Goal: Check status: Check status

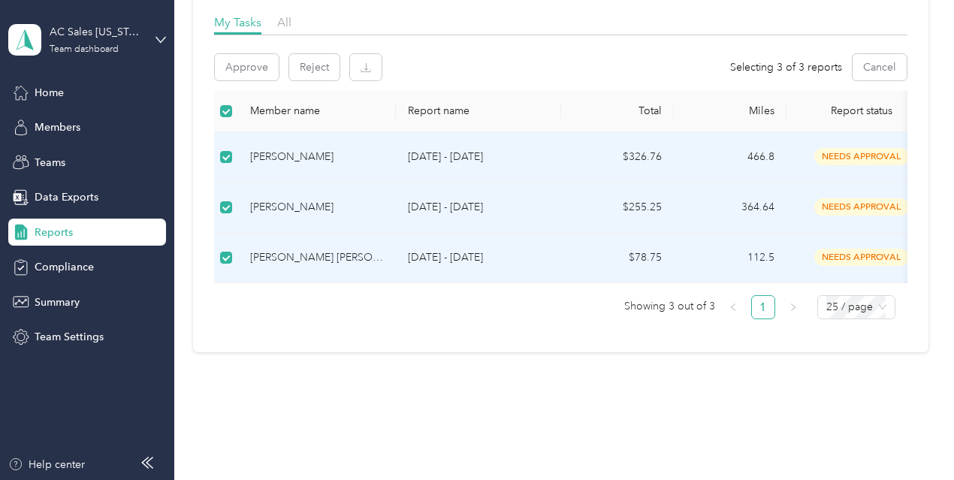
scroll to position [75, 0]
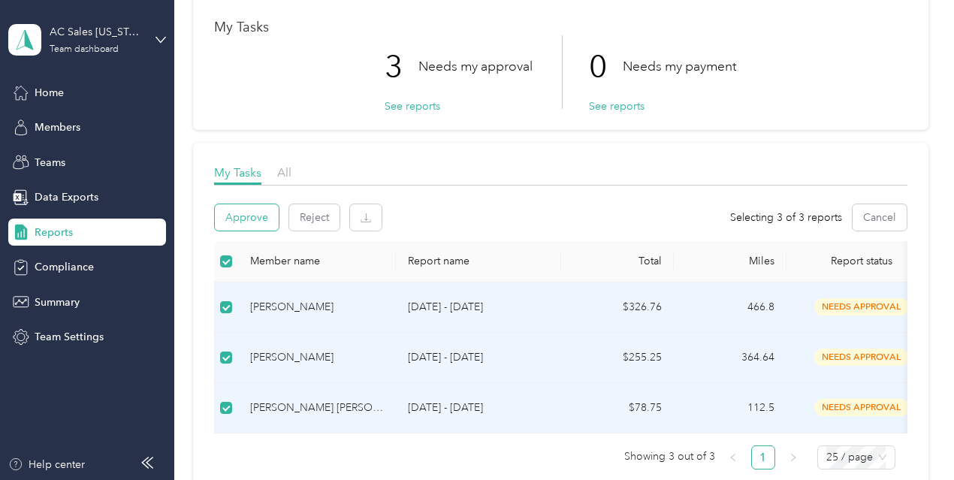
click at [258, 215] on button "Approve" at bounding box center [247, 217] width 64 height 26
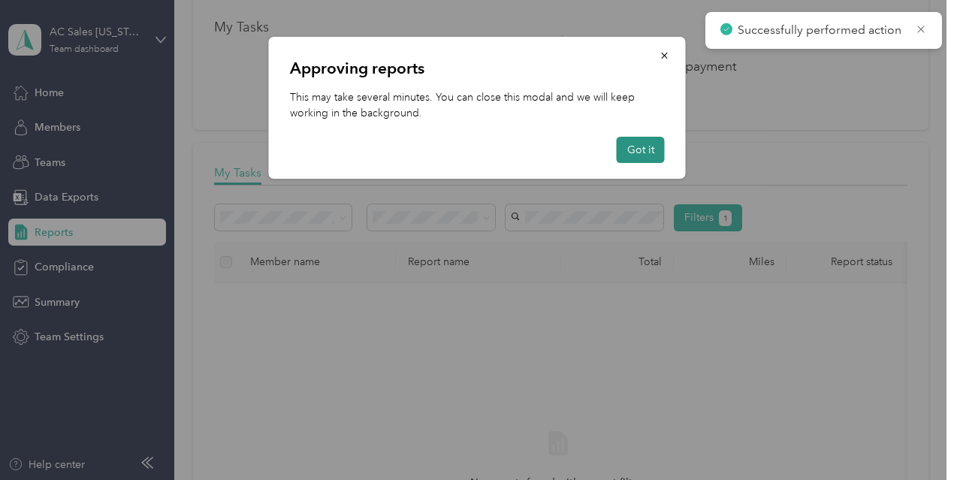
click at [640, 155] on button "Got it" at bounding box center [640, 150] width 48 height 26
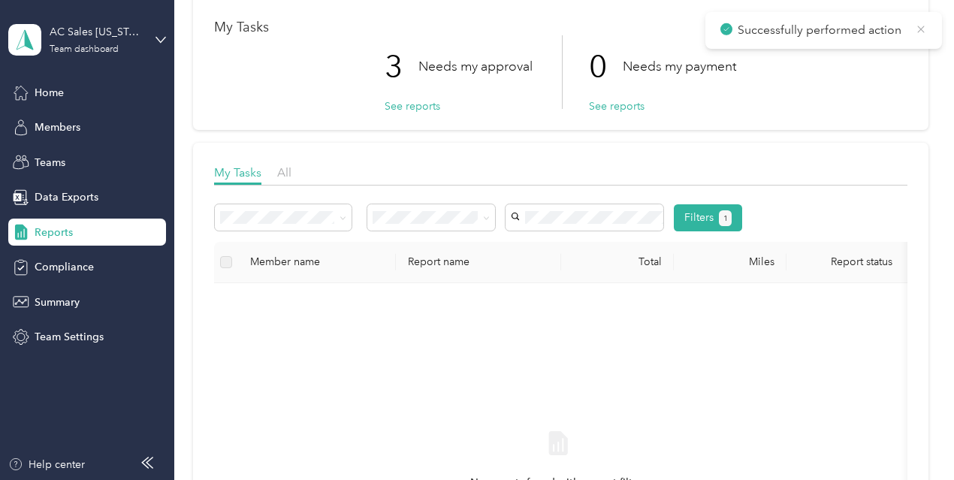
click at [917, 29] on icon at bounding box center [920, 30] width 12 height 14
